Goal: Check status: Check status

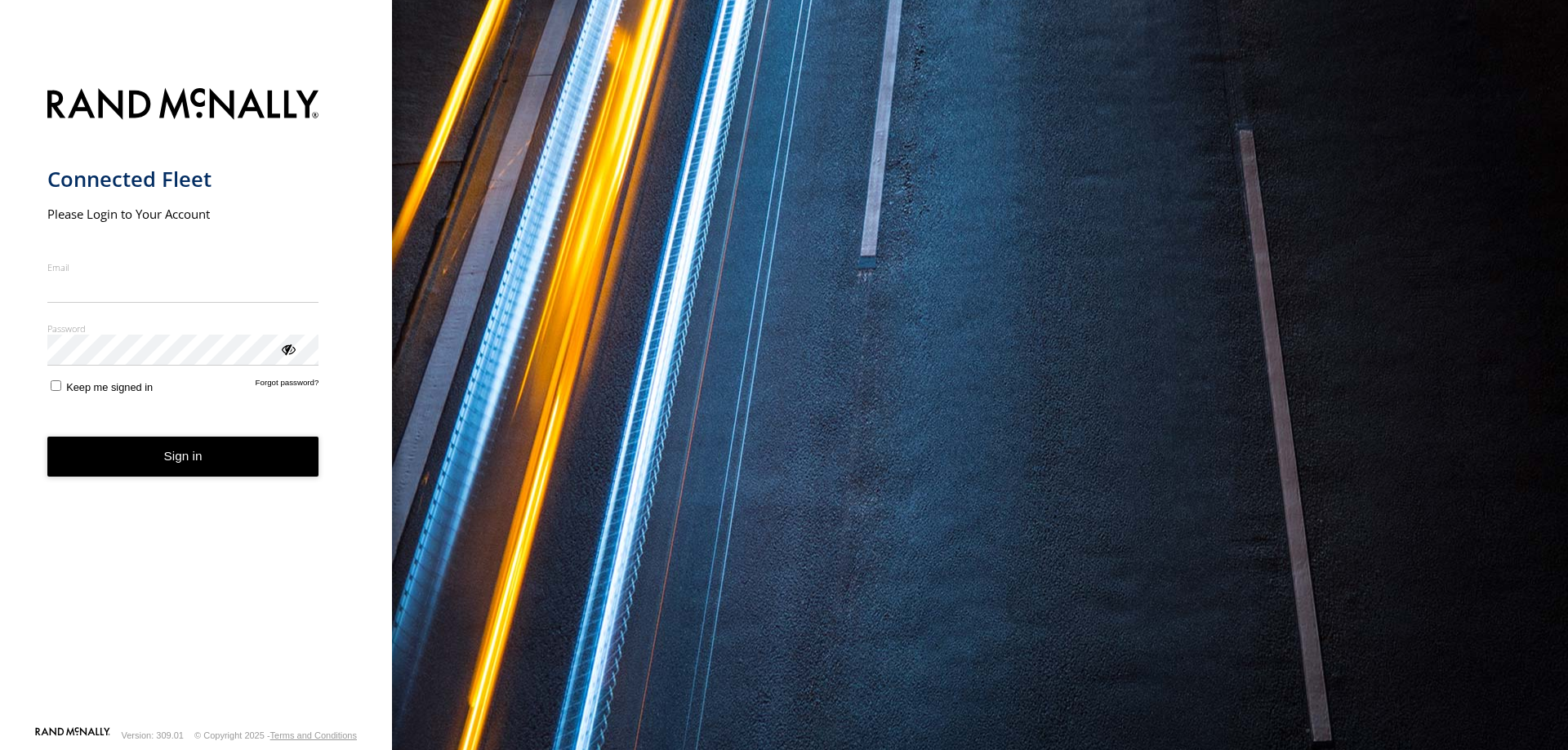
type input "**********"
click at [225, 480] on form "**********" at bounding box center [196, 402] width 298 height 647
click at [200, 464] on button "Sign in" at bounding box center [183, 457] width 272 height 40
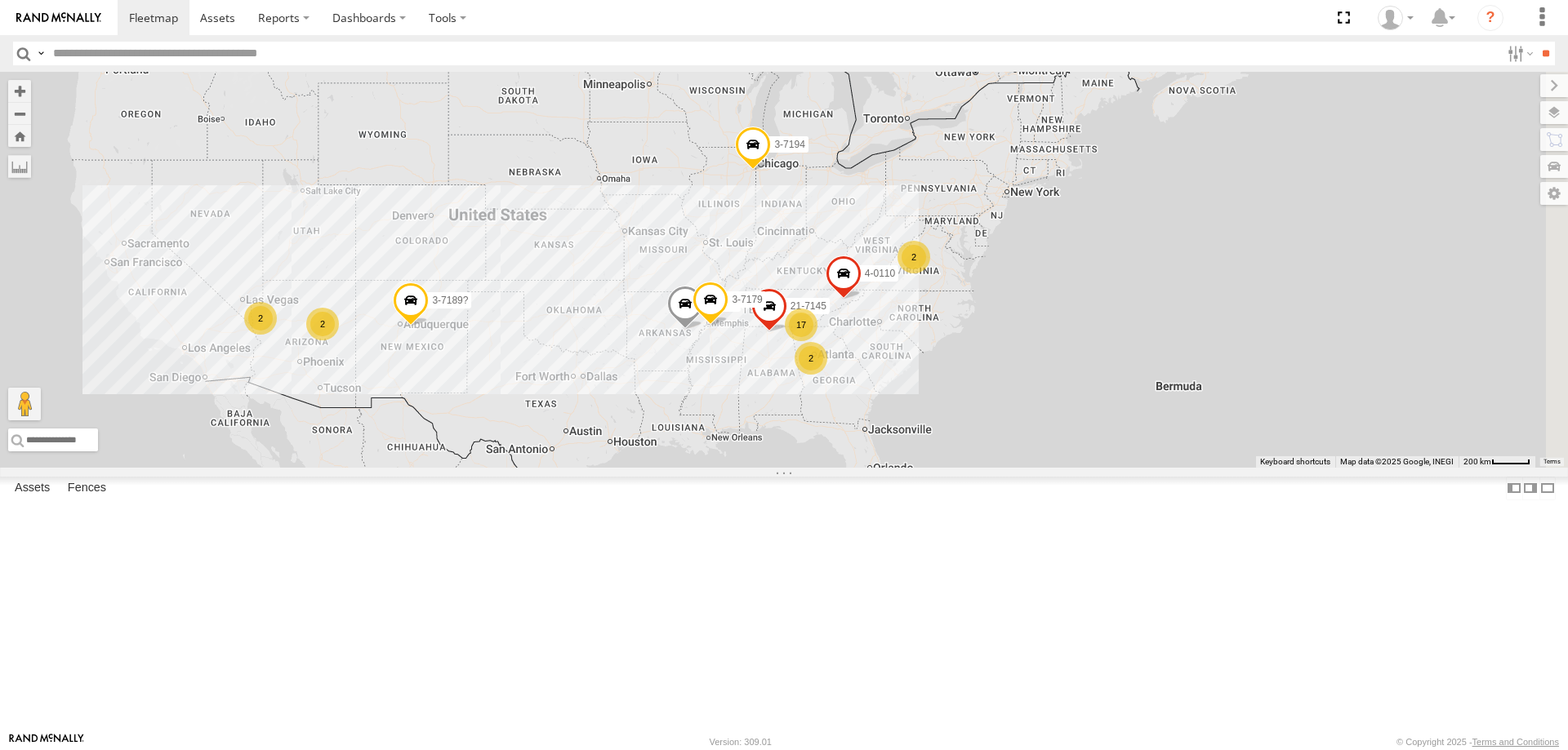
drag, startPoint x: 1126, startPoint y: 392, endPoint x: 1098, endPoint y: 460, distance: 73.5
click at [927, 385] on div "3-7189? 3-7194 17 2 21-7145 2 2 2 3-7183 3-7179 4-0110" at bounding box center [784, 270] width 1568 height 396
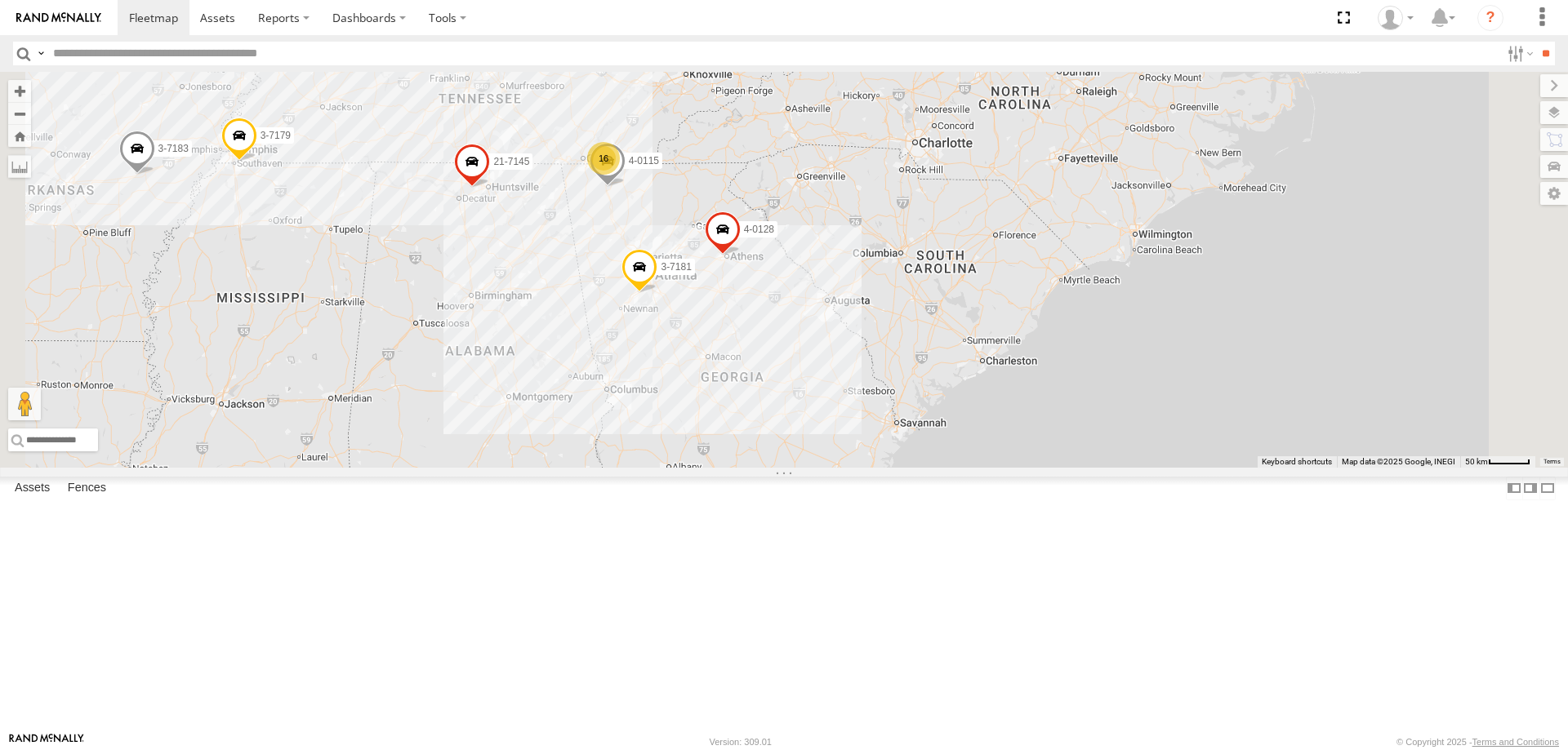
drag, startPoint x: 862, startPoint y: 537, endPoint x: 928, endPoint y: 410, distance: 143.1
click at [928, 410] on div "3-7189? 3-7194 21-7145 3-7183 3-7179 4-0110 16 3-7181 2 4-0128 4-0115" at bounding box center [784, 270] width 1568 height 396
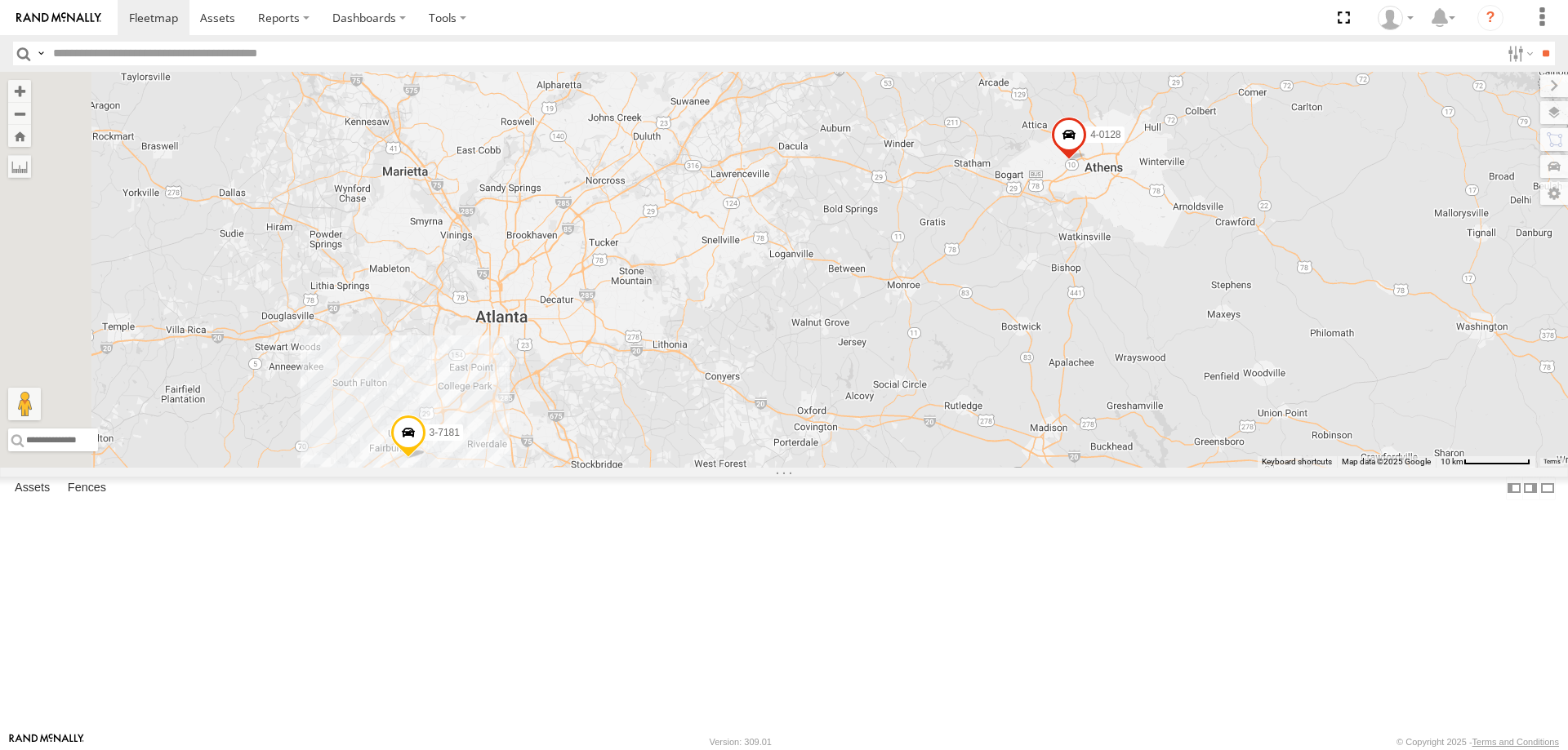
drag, startPoint x: 792, startPoint y: 387, endPoint x: 1030, endPoint y: 406, distance: 238.8
click at [1030, 406] on div "3-7189? 3-7194 21-7145 3-7183 3-7179 4-0110 3-7181 4-0128 4-0115" at bounding box center [784, 270] width 1568 height 396
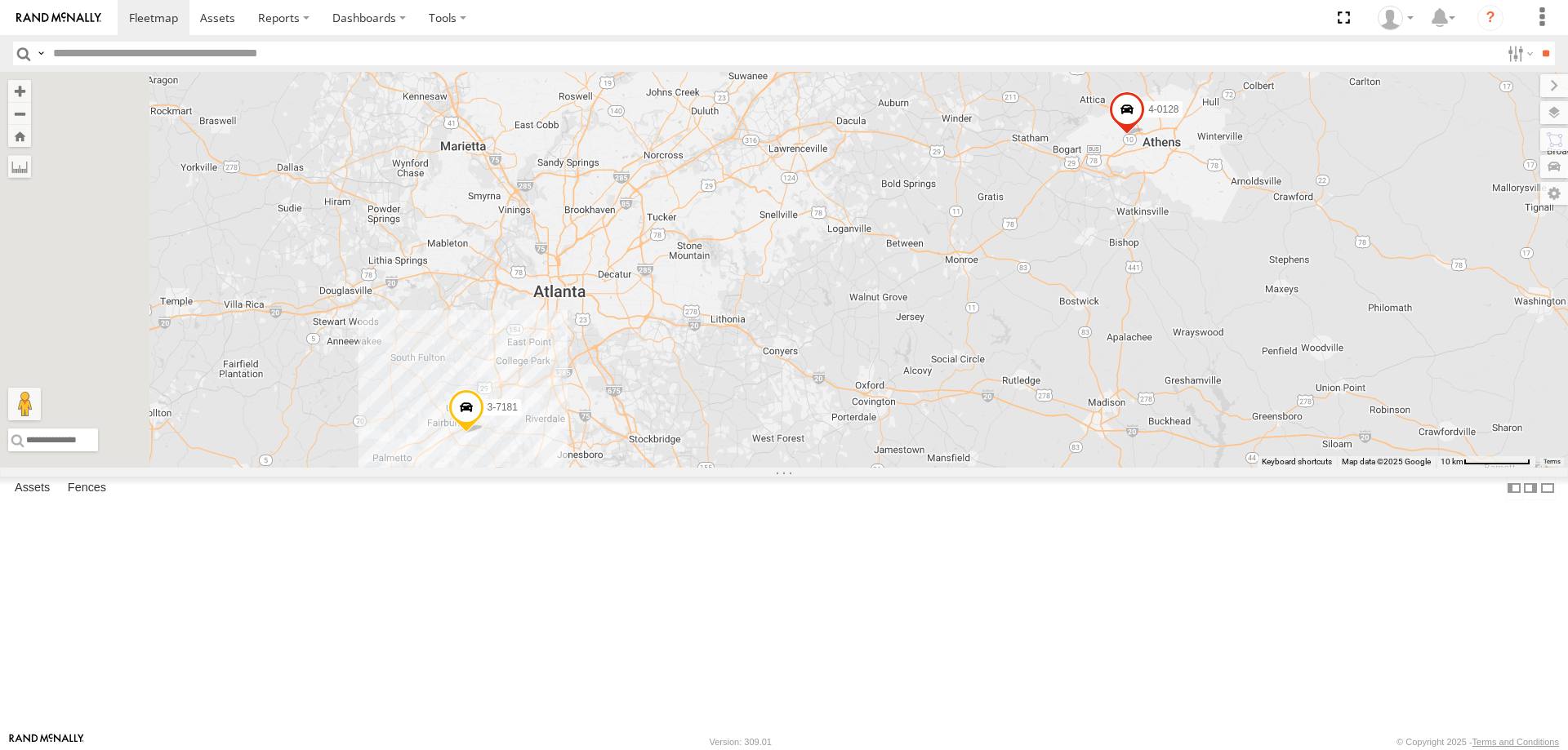
drag, startPoint x: 897, startPoint y: 420, endPoint x: 957, endPoint y: 393, distance: 65.8
click at [957, 393] on div "3-7189? 3-7194 21-7145 3-7183 3-7179 4-0110 3-7181 4-0128 4-0115" at bounding box center [784, 270] width 1568 height 396
click at [751, 468] on div "3-7189? 3-7194 21-7145 3-7183 3-7179 4-0110 3-7181 4-0128 4-0115" at bounding box center [784, 270] width 1568 height 396
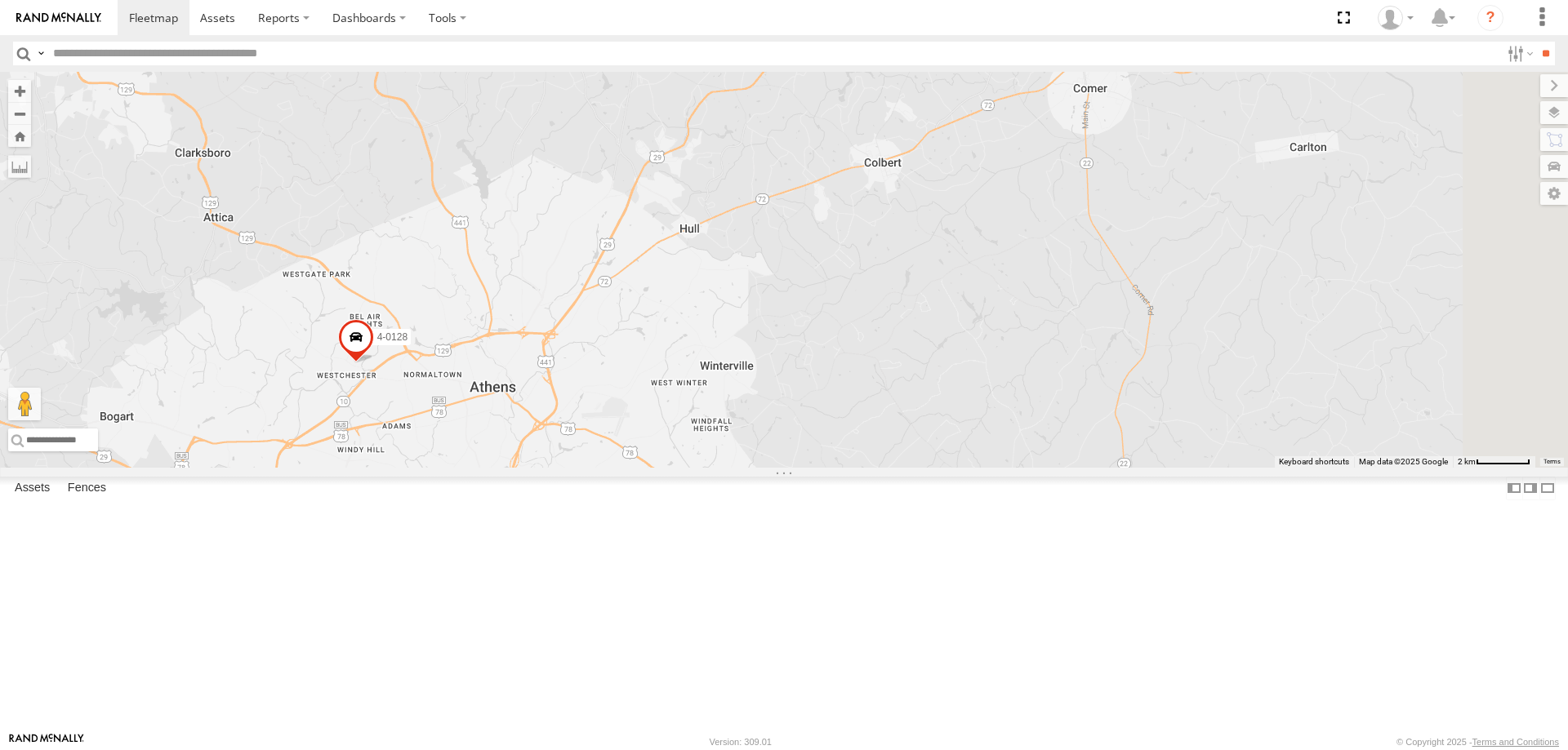
drag, startPoint x: 1173, startPoint y: 287, endPoint x: 662, endPoint y: 406, distance: 524.7
click at [647, 417] on div "3-7189? 3-7194 21-7145 3-7183 3-7179 4-0110 3-7181 4-0128 4-0115" at bounding box center [784, 270] width 1568 height 396
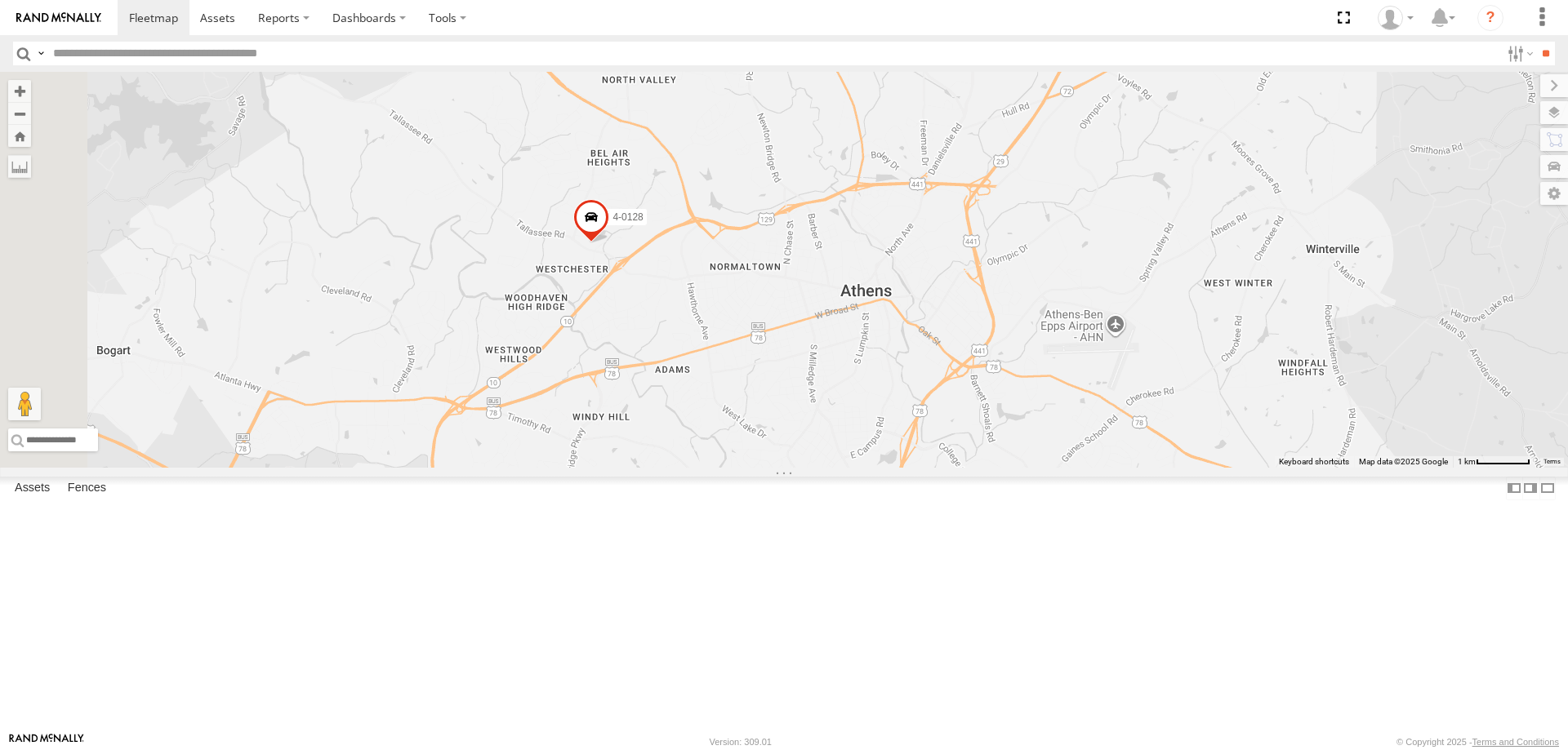
drag, startPoint x: 739, startPoint y: 330, endPoint x: 925, endPoint y: 274, distance: 194.2
click at [925, 274] on div "3-7189? 3-7194 21-7145 3-7183 3-7179 4-0110 3-7181 4-0128 4-0115" at bounding box center [784, 270] width 1568 height 396
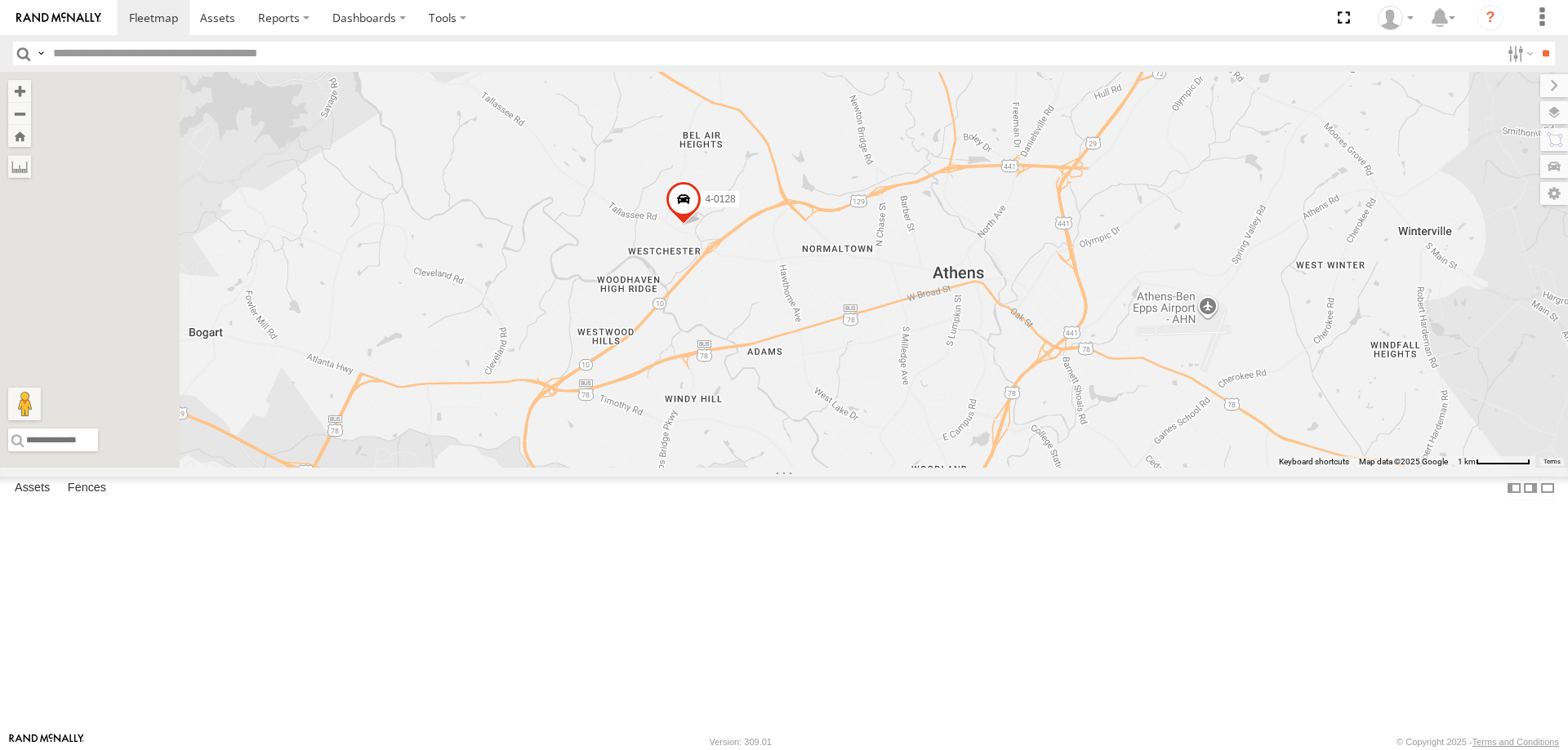
drag, startPoint x: 963, startPoint y: 323, endPoint x: 974, endPoint y: 319, distance: 11.7
click at [974, 319] on div "3-7189? 3-7194 21-7145 3-7183 3-7179 4-0110 3-7181 4-0128 4-0115" at bounding box center [784, 270] width 1568 height 396
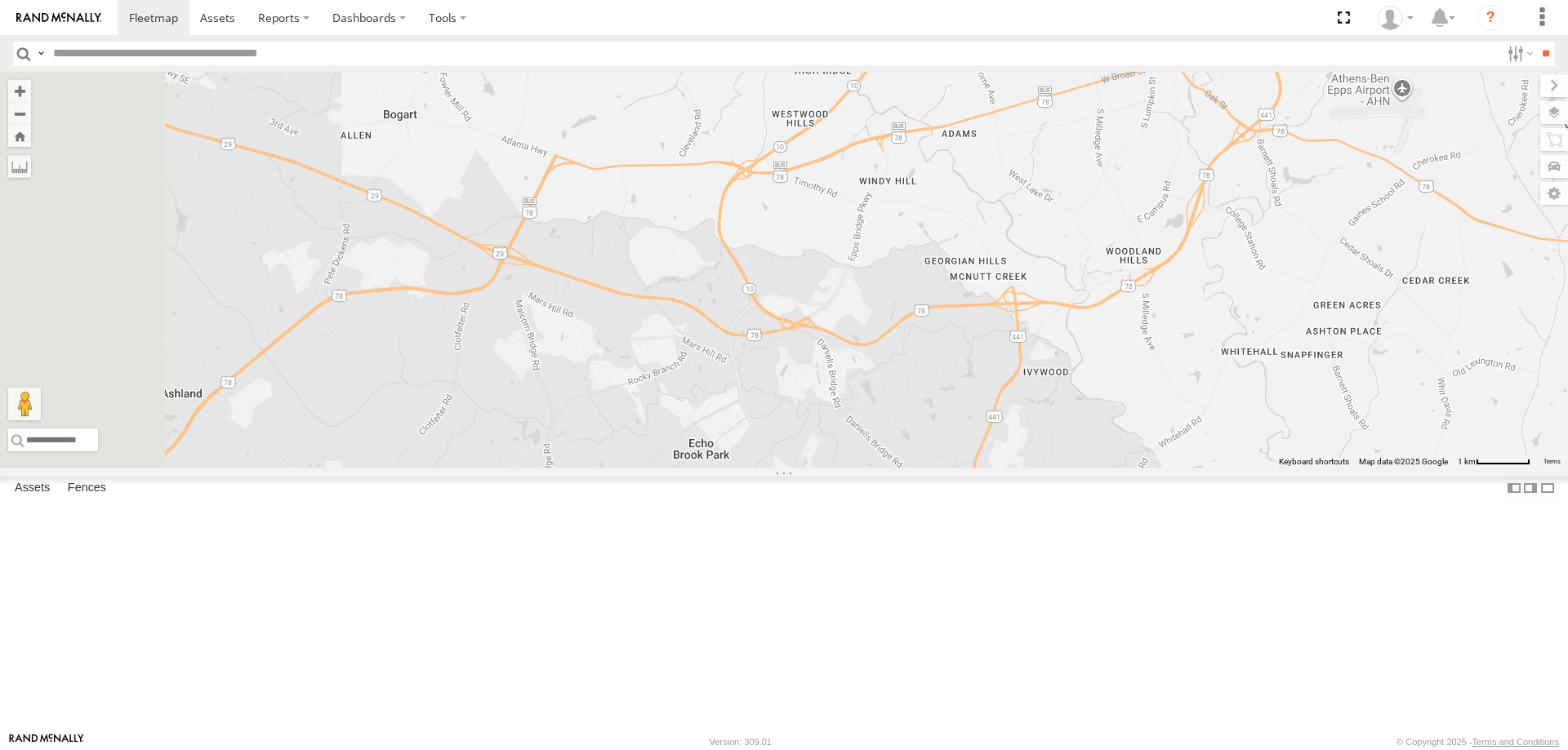
drag, startPoint x: 955, startPoint y: 417, endPoint x: 1153, endPoint y: 199, distance: 294.5
click at [1150, 199] on div "3-7189? 3-7194 21-7145 3-7183 3-7179 4-0110 3-7181 4-0128 4-0115" at bounding box center [784, 270] width 1568 height 396
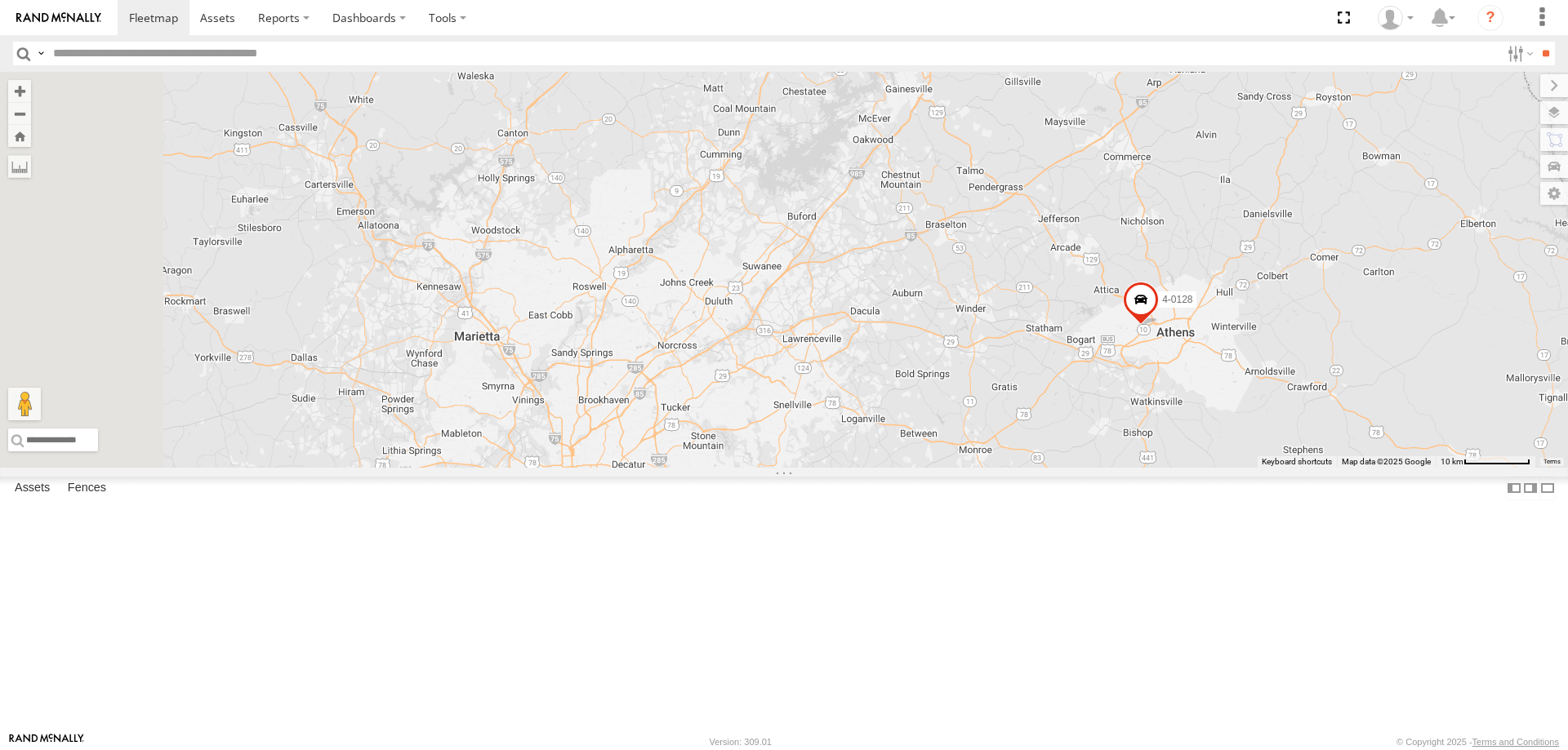
drag, startPoint x: 792, startPoint y: 216, endPoint x: 1033, endPoint y: 405, distance: 306.3
click at [993, 468] on div "3-7189? 3-7194 21-7145 3-7183 3-7179 4-0110 3-7181 4-0128 4-0115" at bounding box center [784, 270] width 1568 height 396
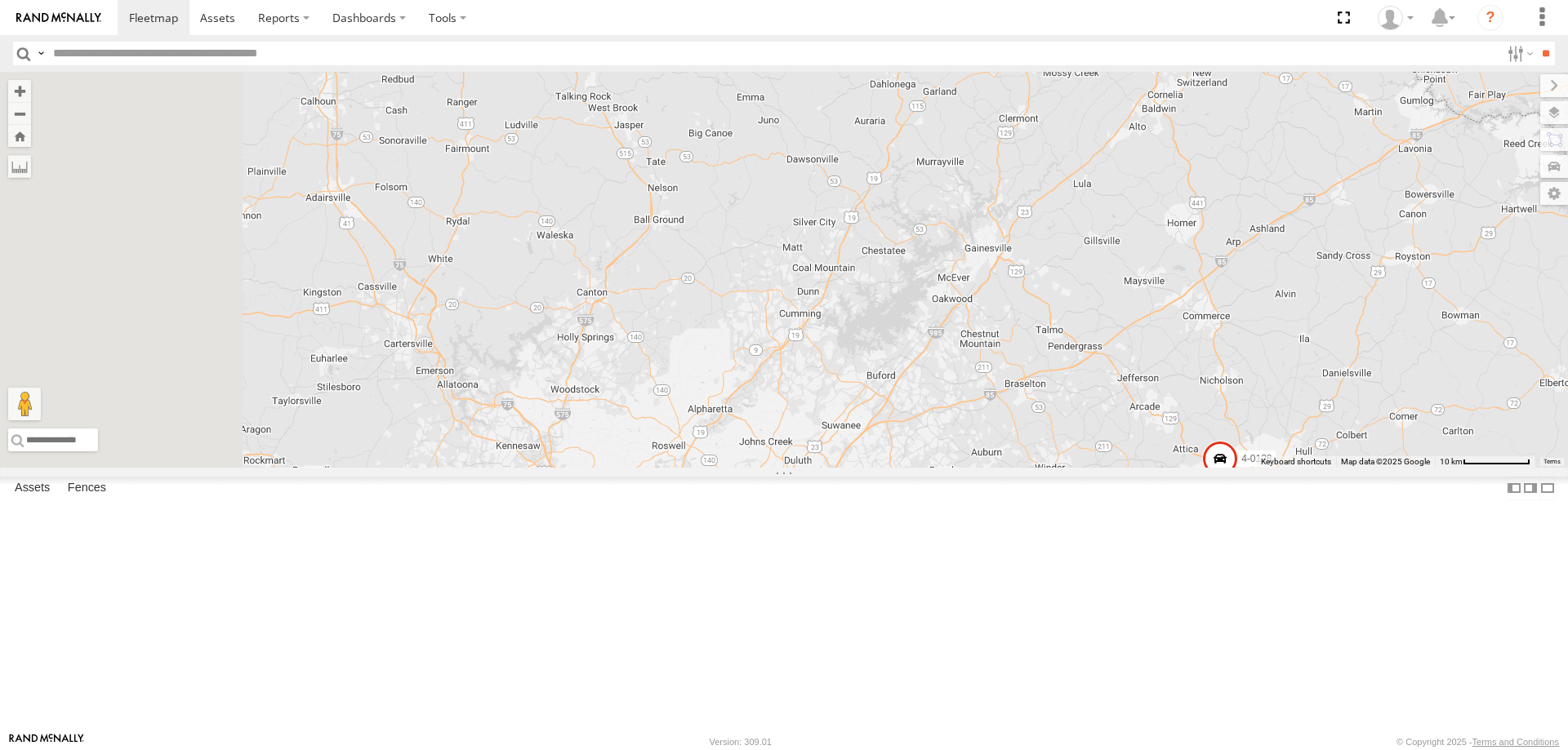
drag, startPoint x: 1003, startPoint y: 289, endPoint x: 1147, endPoint y: 535, distance: 285.0
click at [1165, 468] on div "3-7189? 3-7194 21-7145 3-7183 3-7179 4-0110 3-7181 4-0128 4-0115" at bounding box center [784, 270] width 1568 height 396
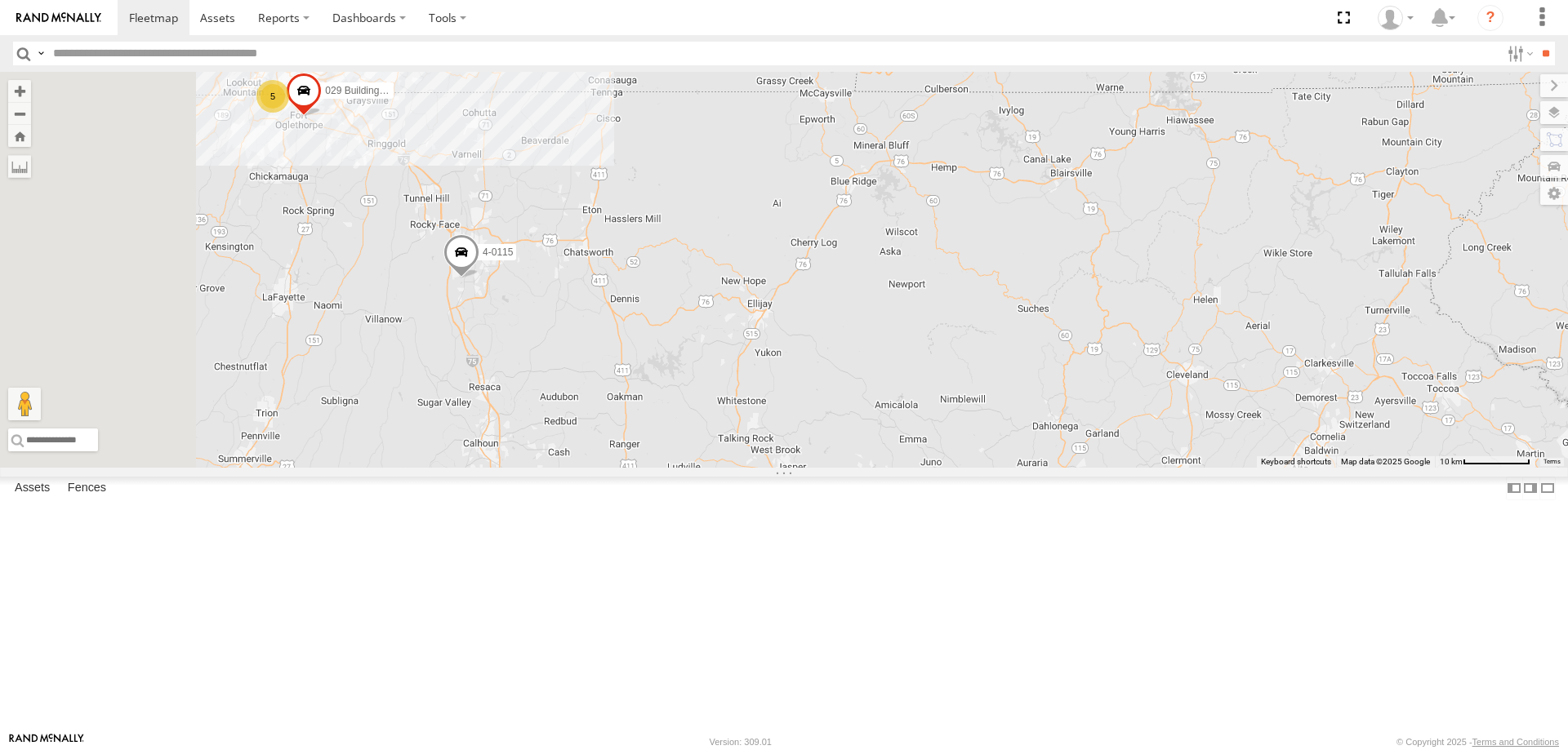
drag, startPoint x: 1072, startPoint y: 373, endPoint x: 1095, endPoint y: 512, distance: 140.9
click at [1131, 468] on div "3-7189? 3-7194 21-7145 3-7183 3-7179 4-0110 3-7181 4-0128 4-0115 029 Building […" at bounding box center [784, 270] width 1568 height 396
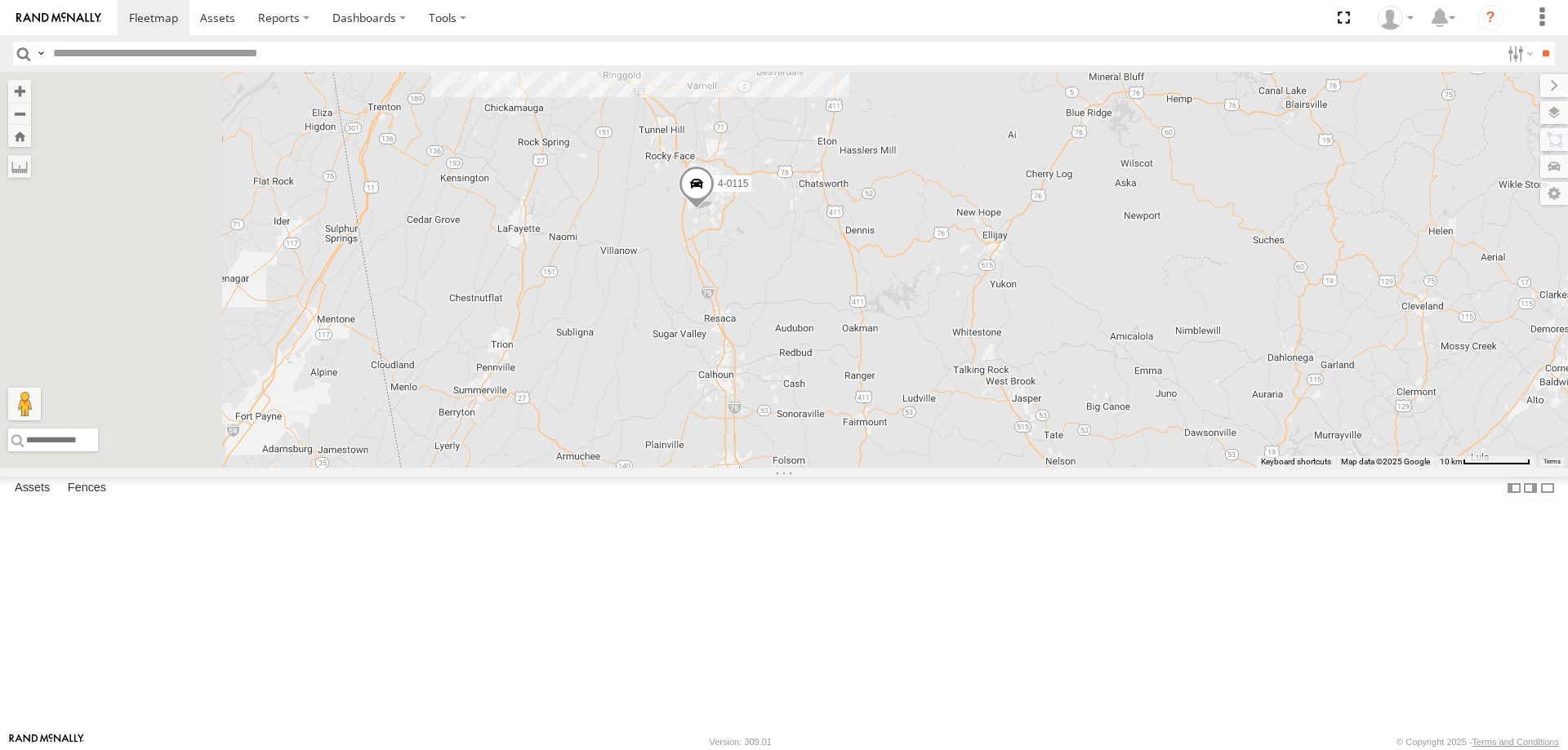
drag, startPoint x: 996, startPoint y: 463, endPoint x: 1255, endPoint y: 388, distance: 269.6
click at [1255, 388] on div "3-7189? 3-7194 21-7145 3-7183 3-7179 4-0110 3-7181 4-0128 4-0115 029 Building S…" at bounding box center [784, 270] width 1568 height 396
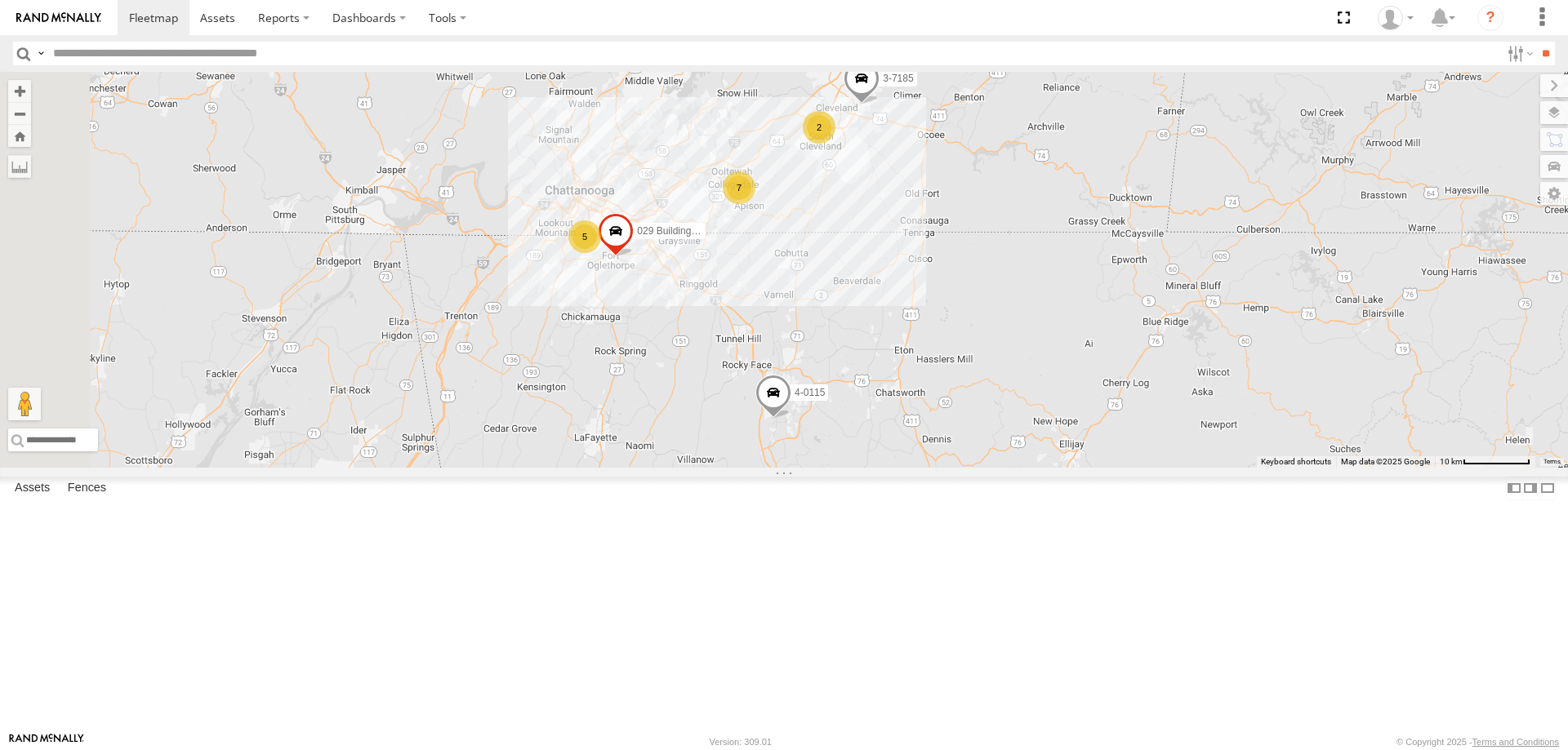
drag, startPoint x: 1037, startPoint y: 190, endPoint x: 1077, endPoint y: 416, distance: 229.5
click at [1097, 418] on div "3-7189? 3-7194 21-7145 3-7183 3-7179 4-0110 3-7181 4-0128 4-0115 029 Building S…" at bounding box center [784, 270] width 1568 height 396
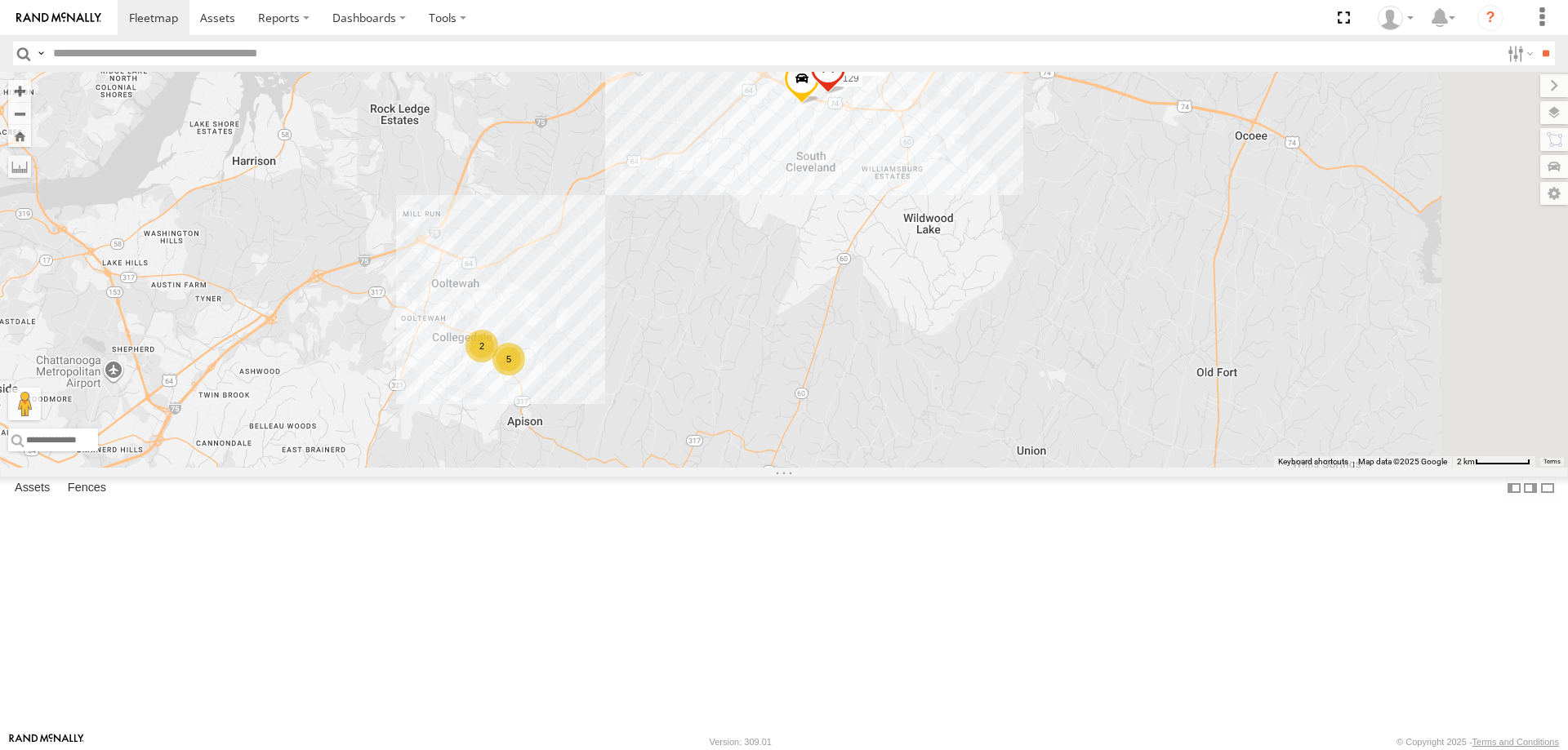
drag, startPoint x: 1094, startPoint y: 353, endPoint x: 1050, endPoint y: 518, distance: 170.8
click at [1051, 468] on div "3-7189? 3-7194 21-7145 3-7183 3-7179 4-0110 3-7181 4-0128 4-0115 029 Building S…" at bounding box center [784, 270] width 1568 height 396
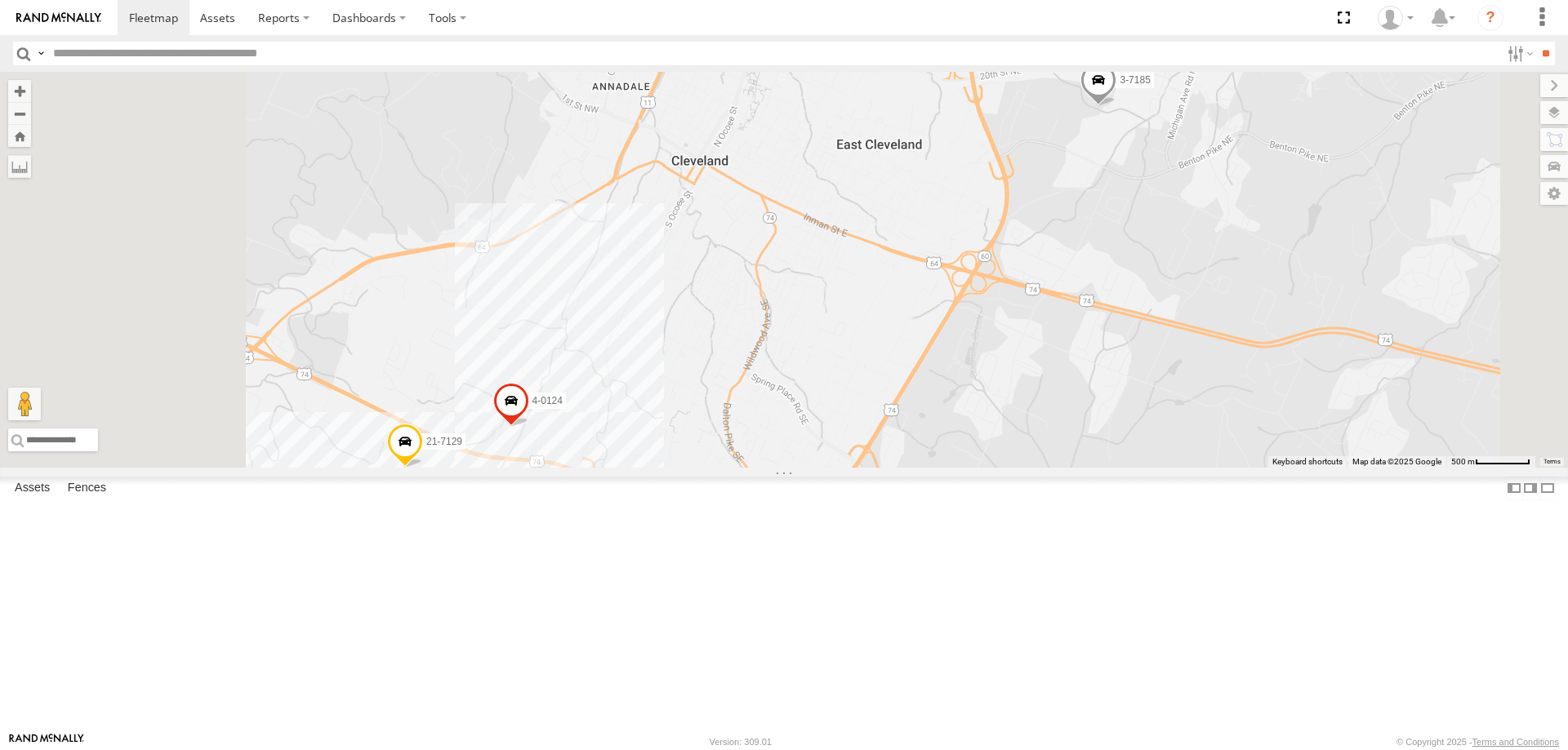
drag, startPoint x: 944, startPoint y: 419, endPoint x: 1118, endPoint y: 275, distance: 225.9
click at [1118, 275] on div "3-7189? 3-7194 21-7145 3-7183 3-7179 4-0110 3-7181 4-0128 4-0115 029 Building S…" at bounding box center [784, 270] width 1568 height 396
